Goal: Task Accomplishment & Management: Manage account settings

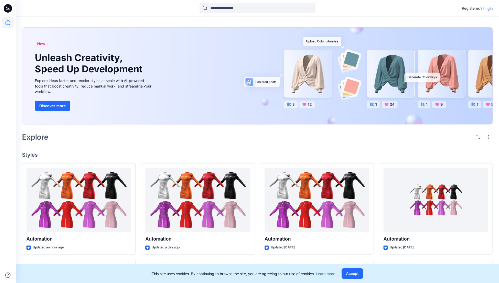
click at [487, 8] on p "Login" at bounding box center [487, 9] width 9 height 6
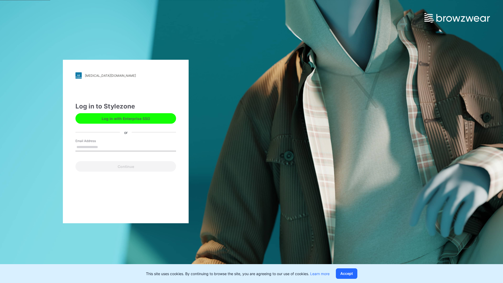
click at [103, 147] on input "Email Address" at bounding box center [125, 147] width 101 height 8
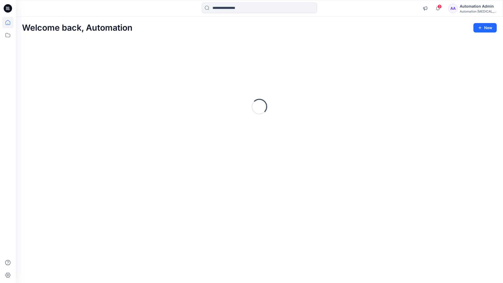
click at [10, 23] on icon at bounding box center [8, 22] width 5 height 5
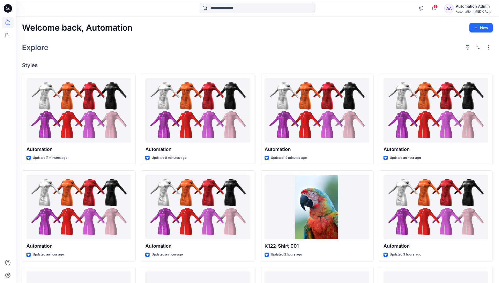
click at [471, 9] on div "Automation Admin" at bounding box center [474, 6] width 37 height 6
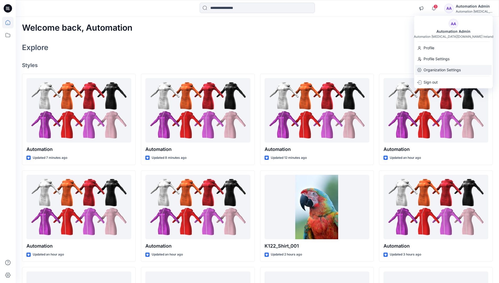
click at [462, 69] on div "Organization Settings" at bounding box center [453, 70] width 77 height 10
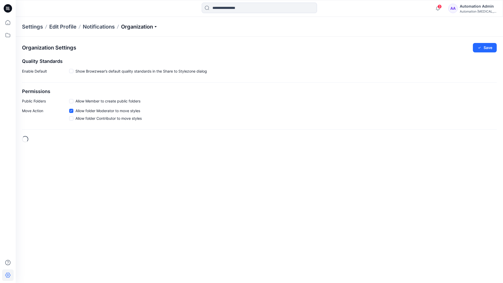
click at [153, 28] on p "Organization" at bounding box center [139, 26] width 37 height 7
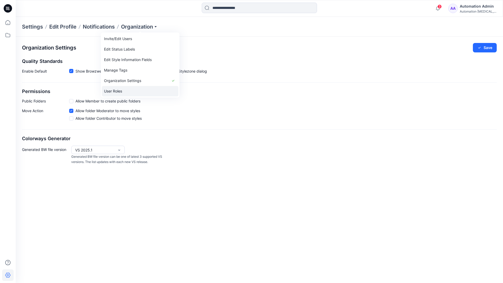
click at [119, 90] on link "User Roles" at bounding box center [140, 91] width 77 height 10
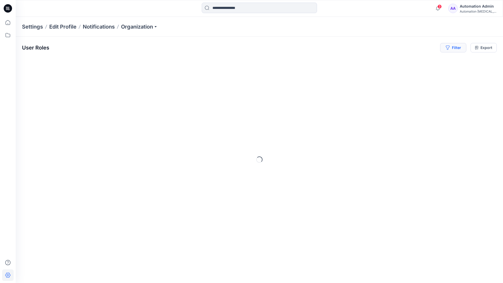
click at [457, 50] on button "Filter" at bounding box center [453, 47] width 26 height 9
click at [387, 61] on div at bounding box center [374, 61] width 54 height 7
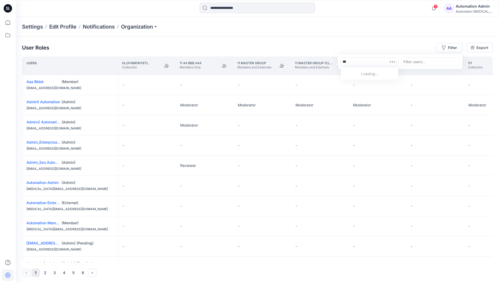
type input "**********"
click at [375, 71] on div "Automation [MEDICAL_DATA][DOMAIN_NAME]" at bounding box center [369, 77] width 51 height 12
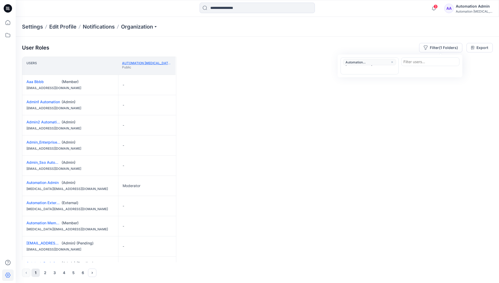
click at [156, 63] on link "Automation [MEDICAL_DATA][DOMAIN_NAME]" at bounding box center [159, 63] width 75 height 4
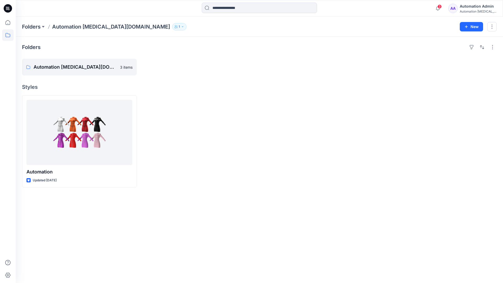
click at [469, 9] on div "Automation [MEDICAL_DATA]..." at bounding box center [478, 11] width 37 height 4
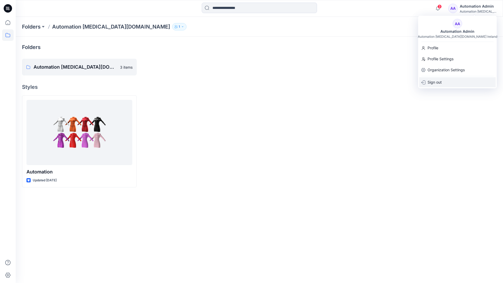
click at [449, 81] on div "Sign out" at bounding box center [457, 82] width 77 height 10
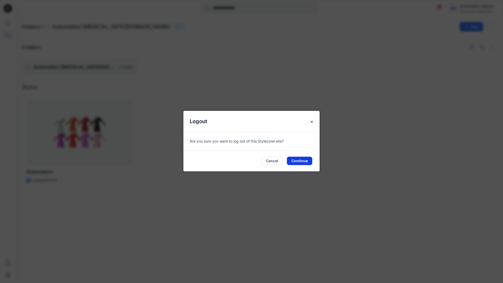
click at [312, 158] on button "Continue" at bounding box center [299, 161] width 25 height 8
